Goal: Information Seeking & Learning: Learn about a topic

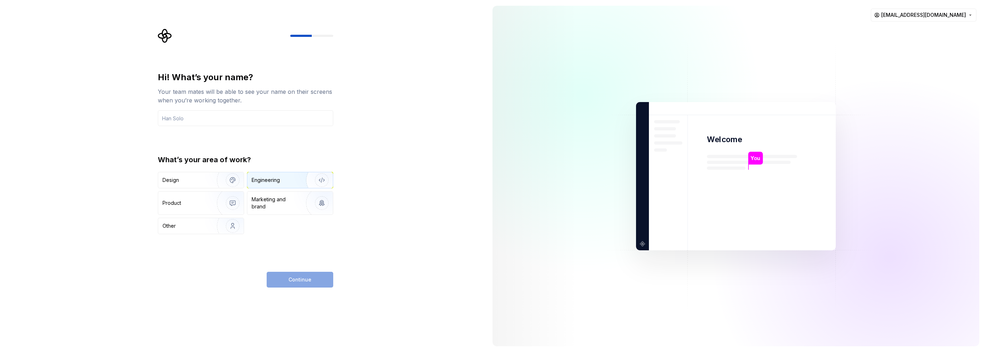
click at [297, 183] on img "button" at bounding box center [317, 180] width 46 height 48
click at [181, 116] on input "text" at bounding box center [245, 118] width 175 height 16
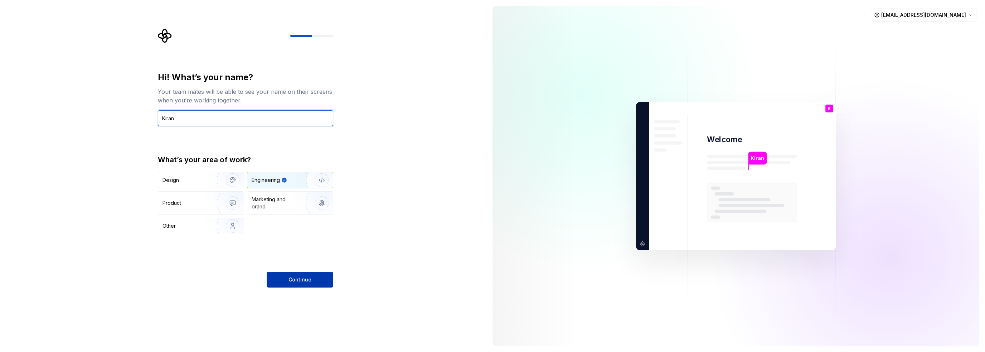
type input "Kiran"
click at [294, 282] on span "Continue" at bounding box center [299, 279] width 23 height 7
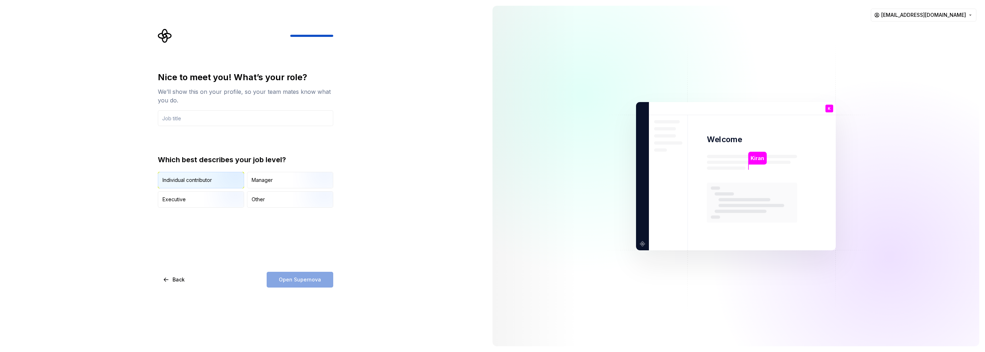
click at [200, 183] on div "Individual contributor" at bounding box center [186, 179] width 49 height 7
click at [294, 272] on div "Open Supernova" at bounding box center [300, 280] width 67 height 16
click at [183, 121] on input "text" at bounding box center [245, 118] width 175 height 16
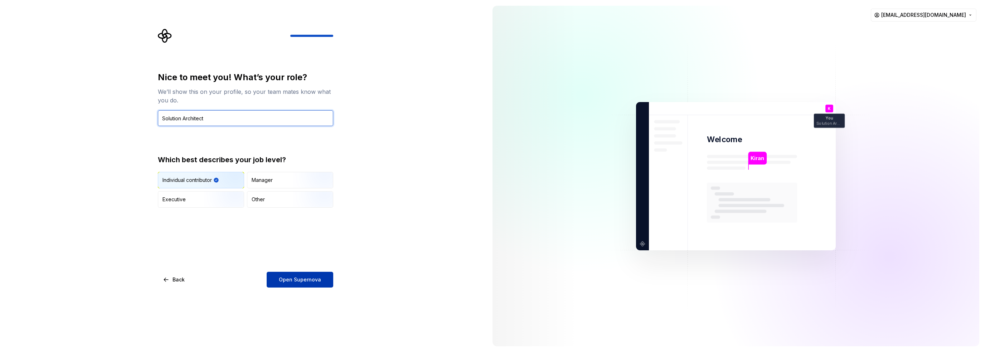
type input "Solution Architect"
click at [288, 275] on button "Open Supernova" at bounding box center [300, 280] width 67 height 16
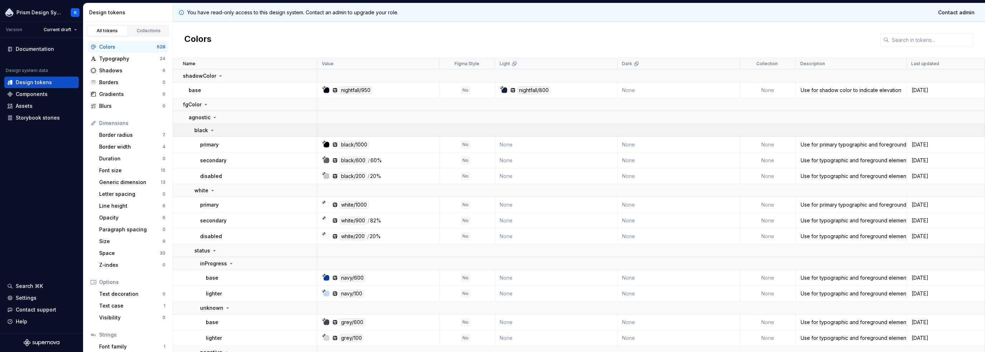
click at [209, 128] on icon at bounding box center [212, 130] width 6 height 6
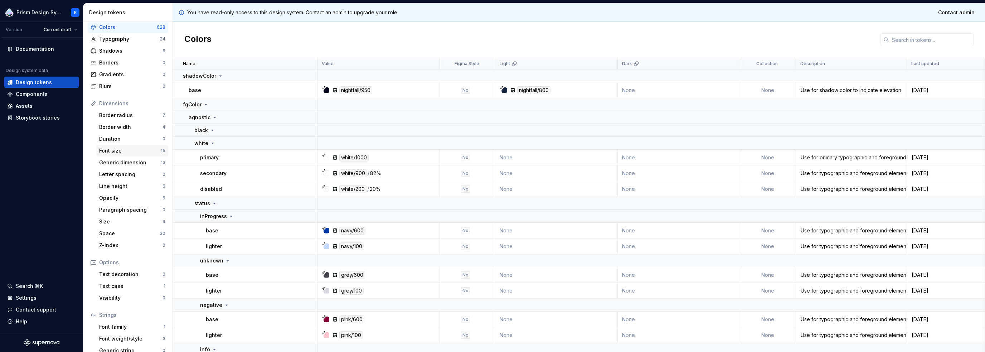
scroll to position [40, 0]
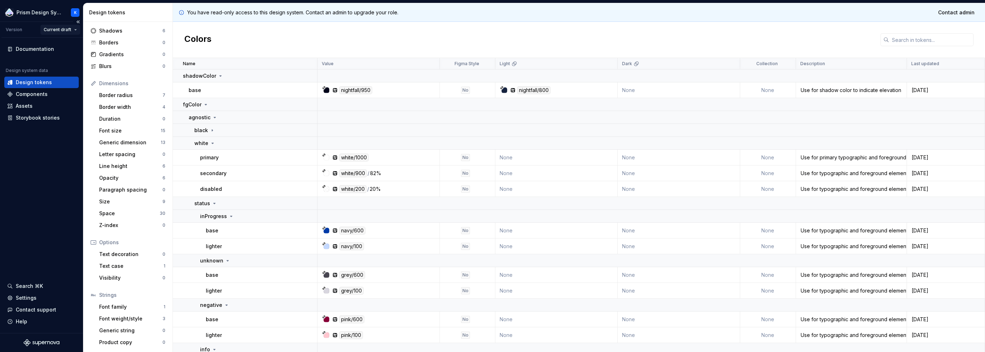
click at [57, 32] on html "Prism Design System K Version Current draft Documentation Design system data De…" at bounding box center [492, 176] width 985 height 352
click at [80, 54] on div "v 2.0 - Prism Design System" at bounding box center [90, 55] width 70 height 7
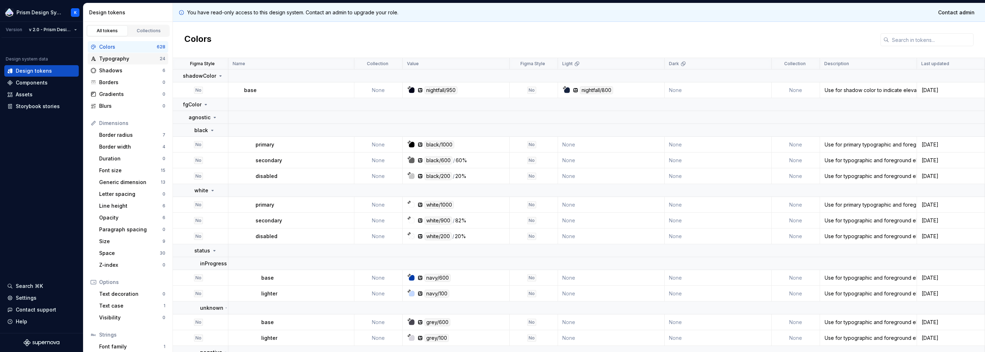
click at [123, 58] on div "Typography" at bounding box center [129, 58] width 60 height 7
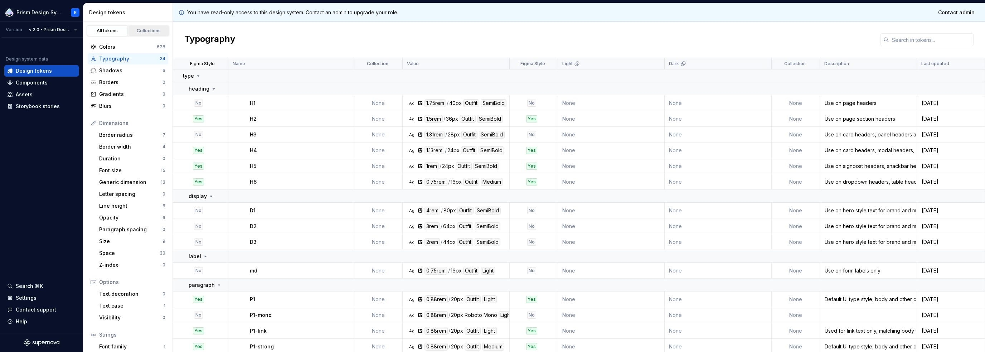
click at [142, 28] on div "Collections" at bounding box center [149, 31] width 36 height 6
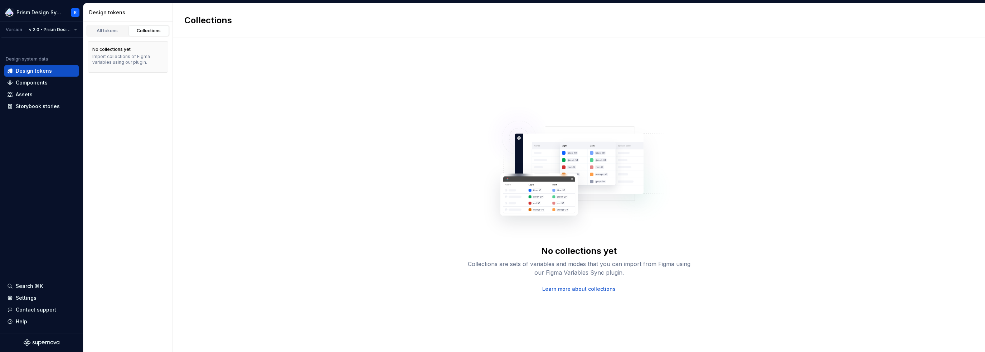
click at [105, 23] on div "All tokens Collections" at bounding box center [127, 29] width 89 height 15
click at [64, 31] on html "Prism Design System K Version v 2.0 - Prism Design System Design system data De…" at bounding box center [492, 176] width 985 height 352
click at [63, 64] on div "v 1.5 - Layout Update" at bounding box center [74, 66] width 70 height 7
